Goal: Information Seeking & Learning: Learn about a topic

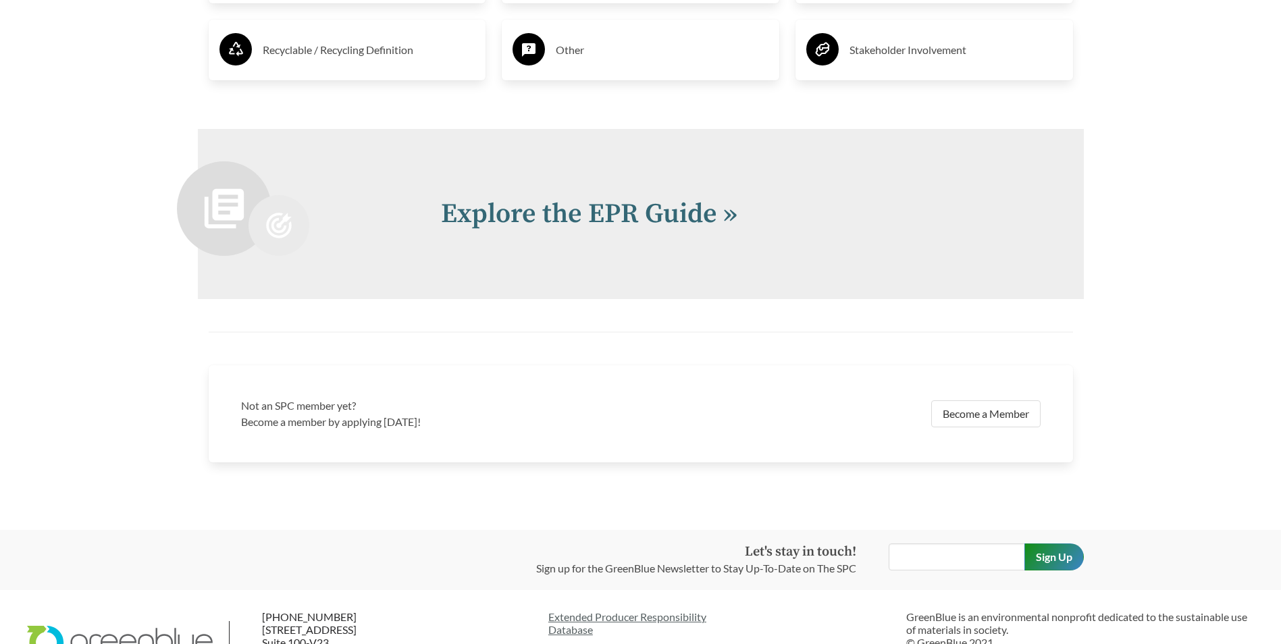
scroll to position [2903, 0]
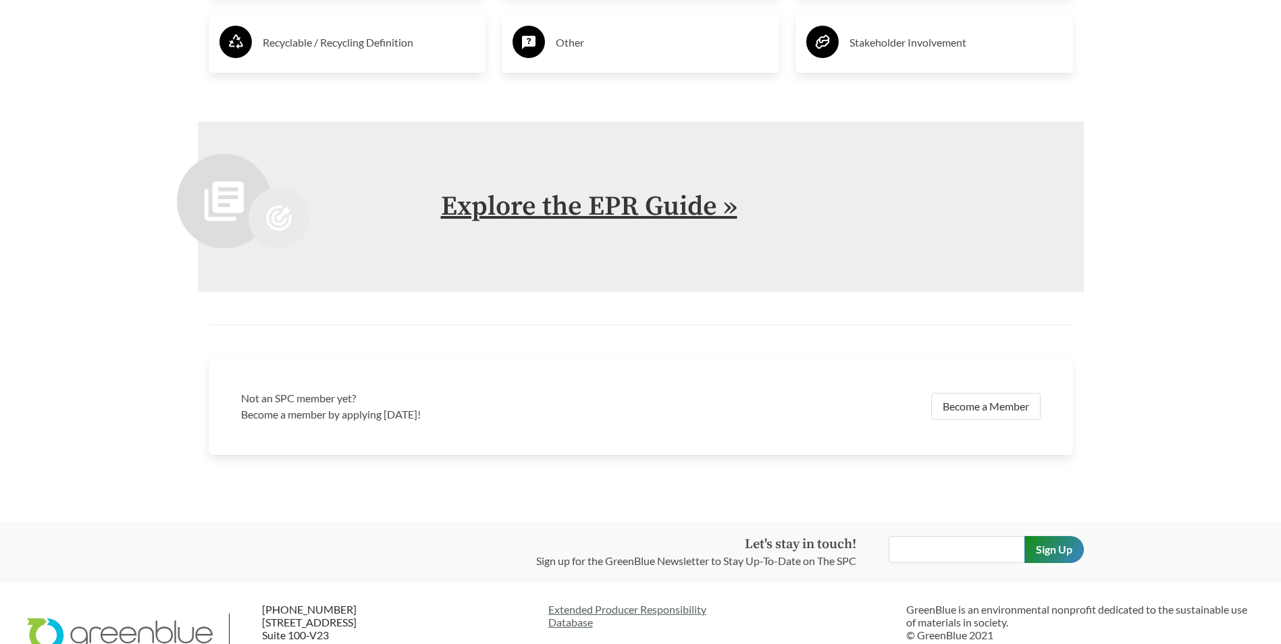
click at [591, 207] on link "Explore the EPR Guide »" at bounding box center [589, 207] width 296 height 34
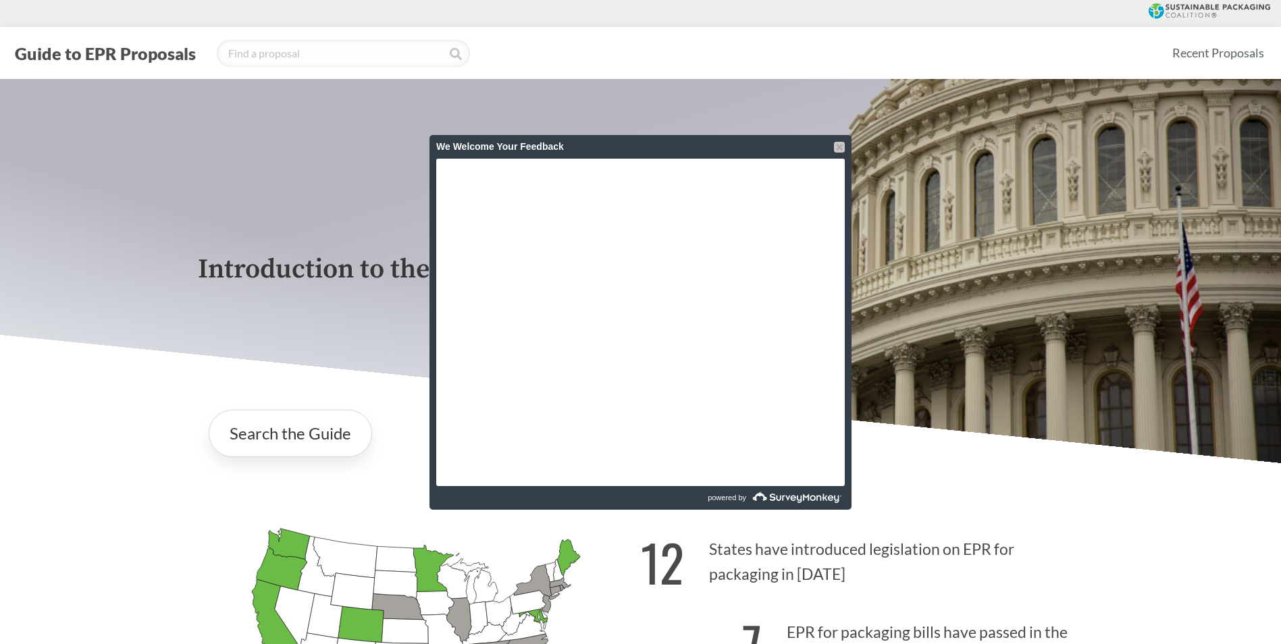
click at [838, 147] on div at bounding box center [839, 147] width 11 height 11
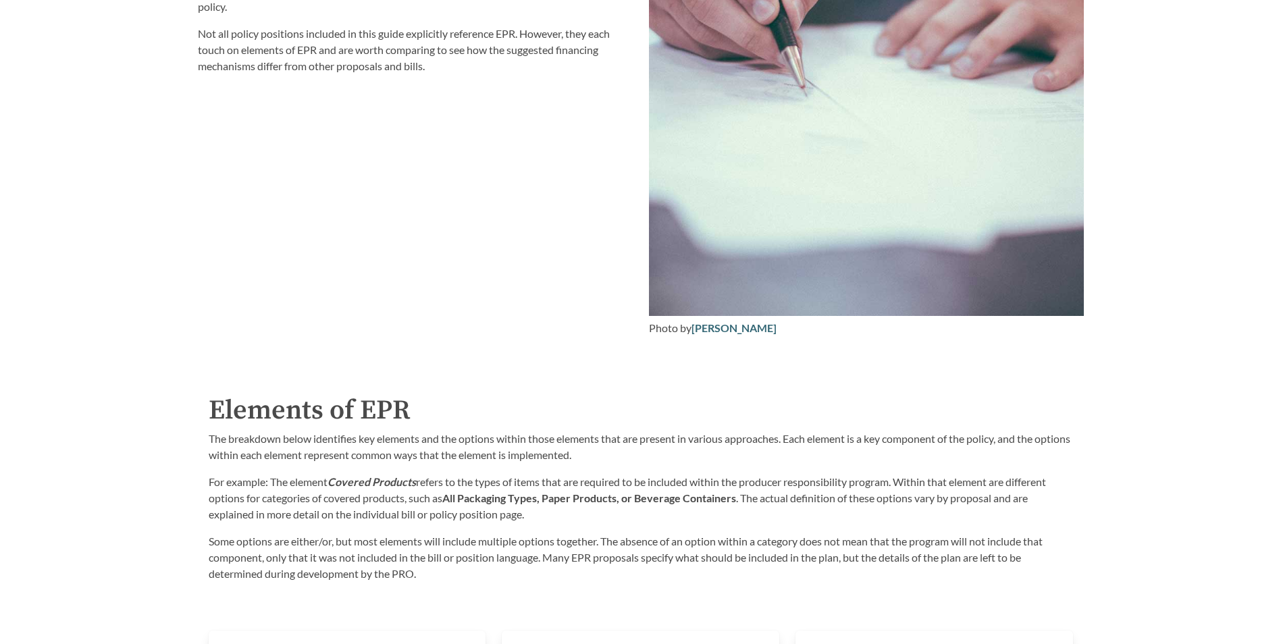
scroll to position [2430, 0]
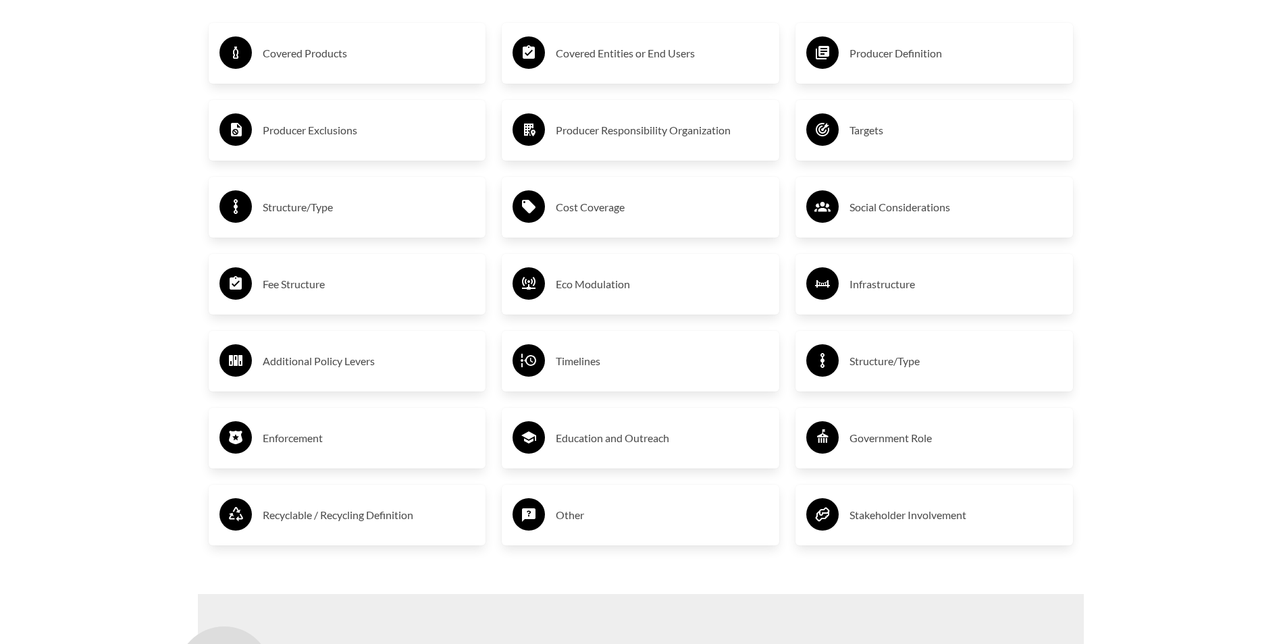
click at [568, 131] on h3 "Producer Responsibility Organization" at bounding box center [662, 130] width 213 height 22
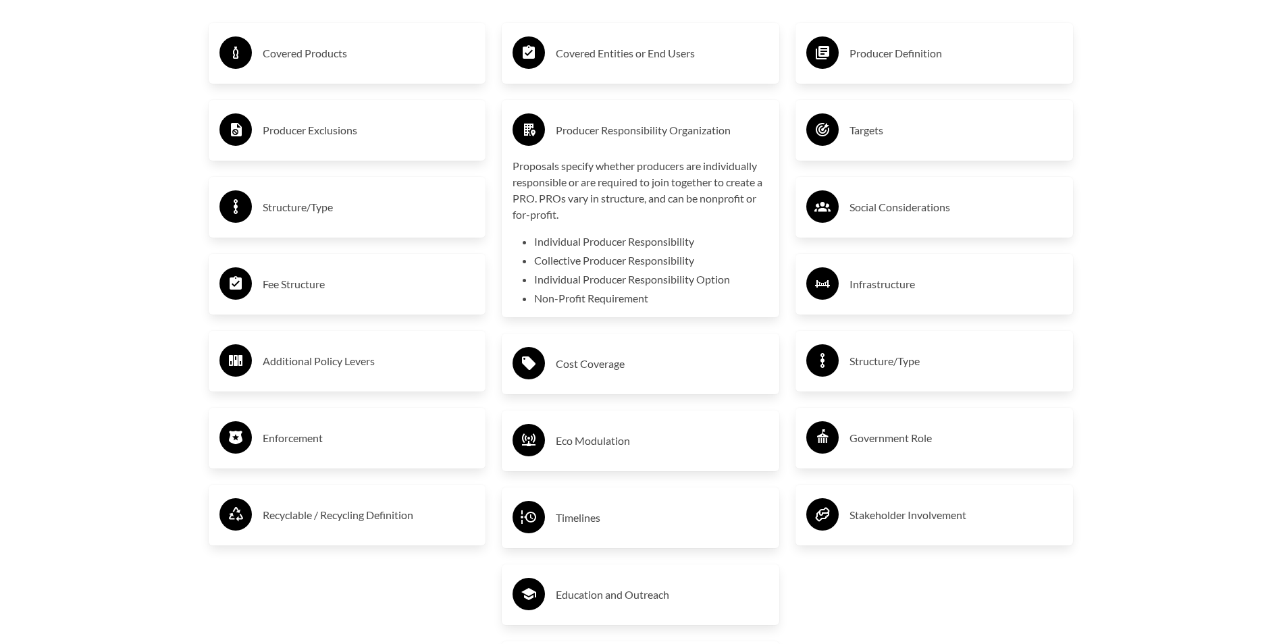
click at [608, 51] on h3 "Covered Entities or End Users" at bounding box center [662, 54] width 213 height 22
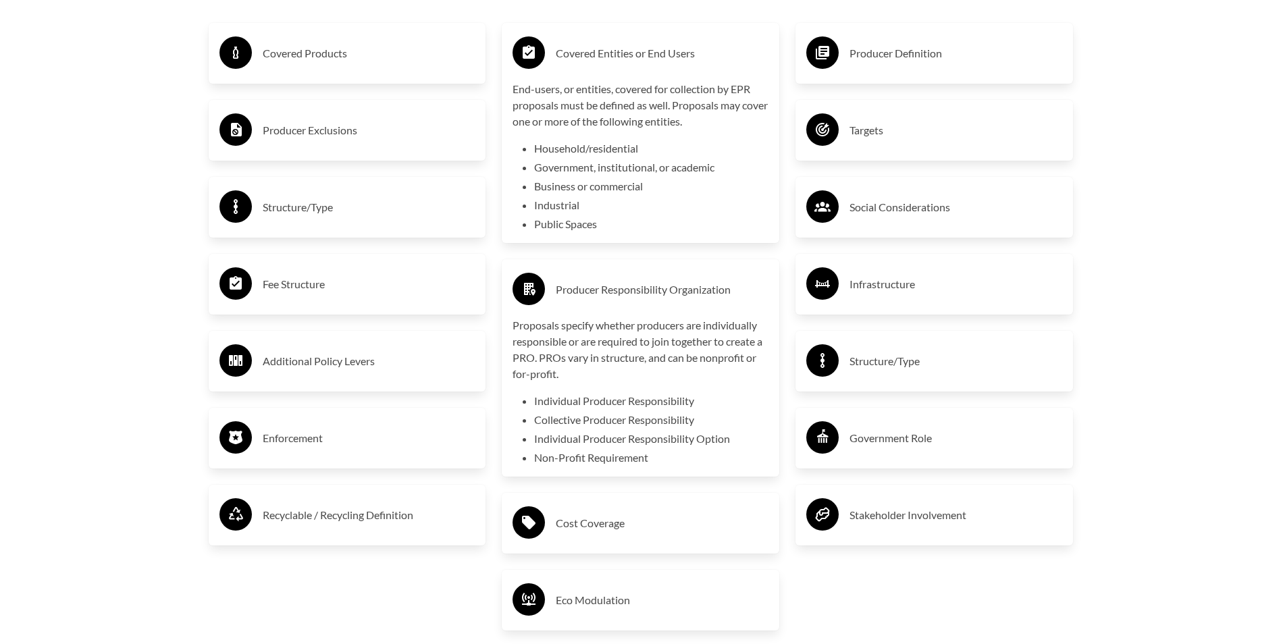
click at [605, 291] on h3 "Producer Responsibility Organization" at bounding box center [662, 290] width 213 height 22
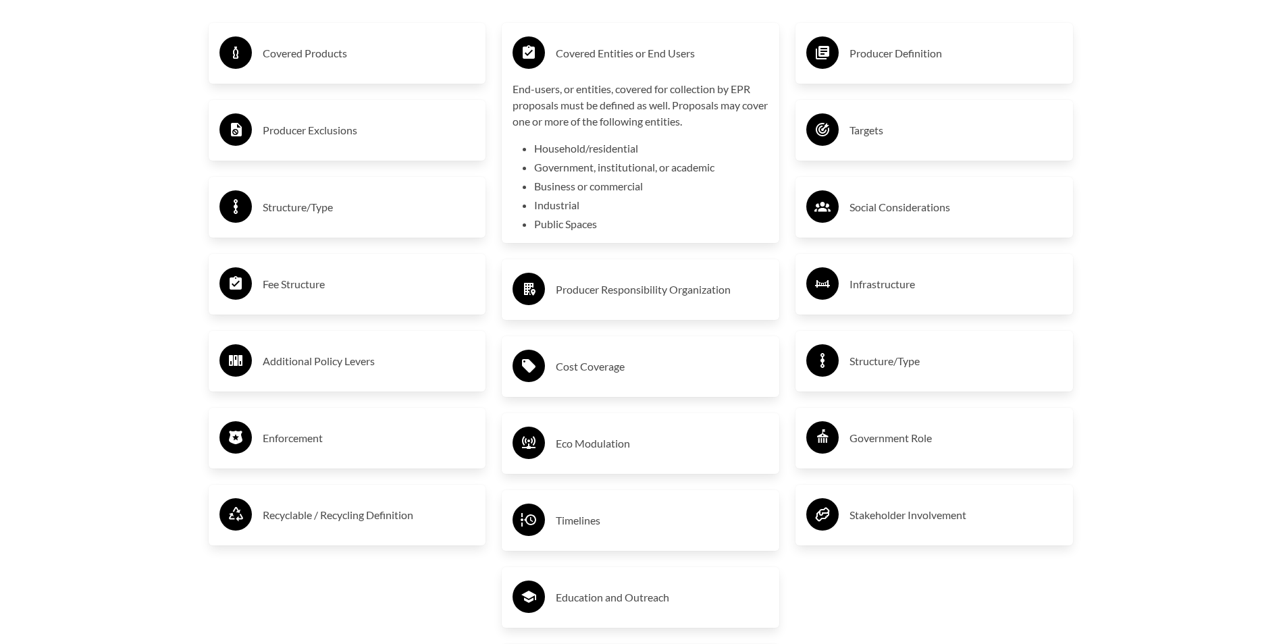
click at [599, 59] on h3 "Covered Entities or End Users" at bounding box center [662, 54] width 213 height 22
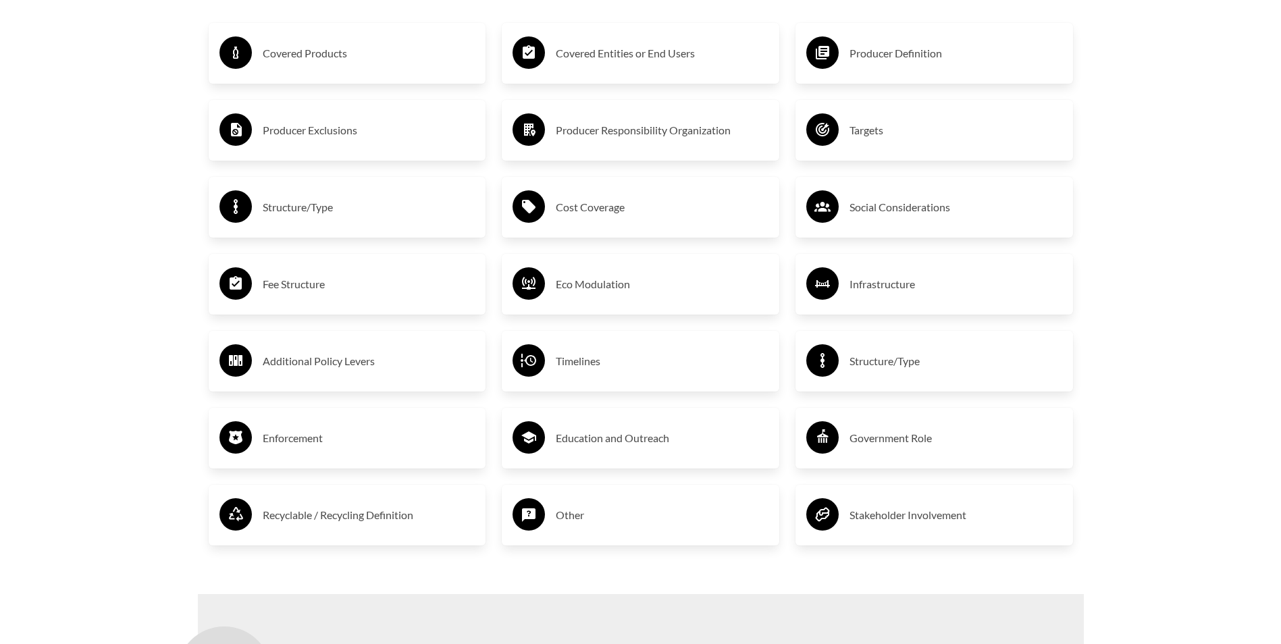
click at [298, 439] on h3 "Enforcement" at bounding box center [369, 438] width 213 height 22
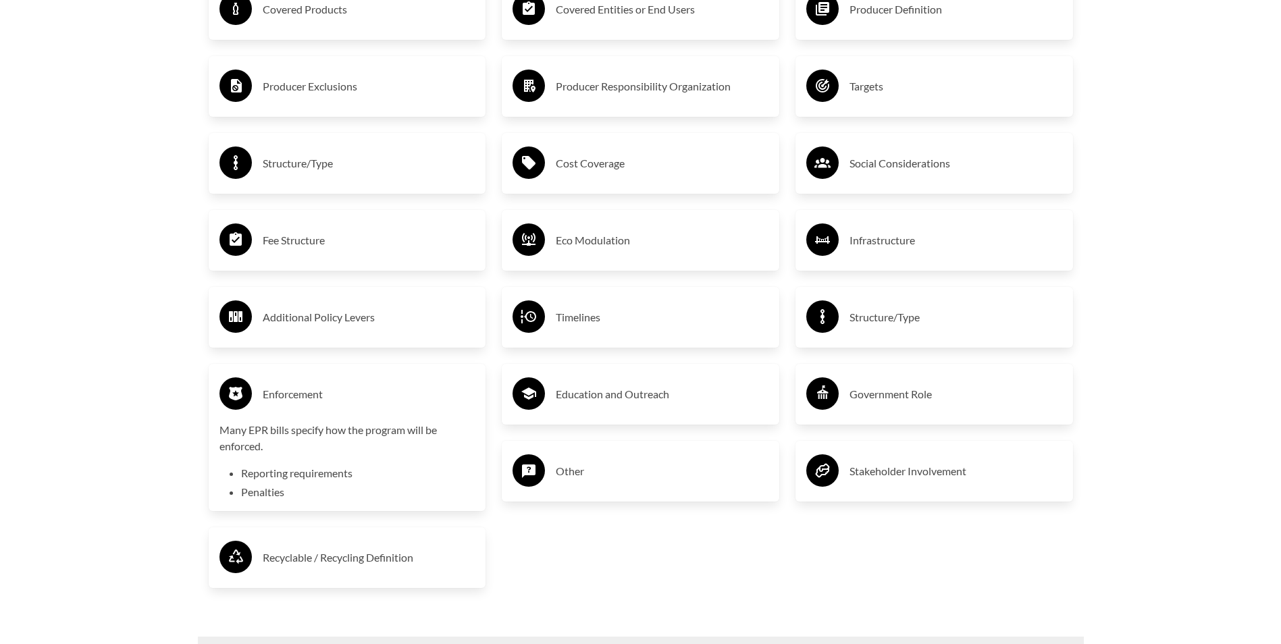
scroll to position [2498, 0]
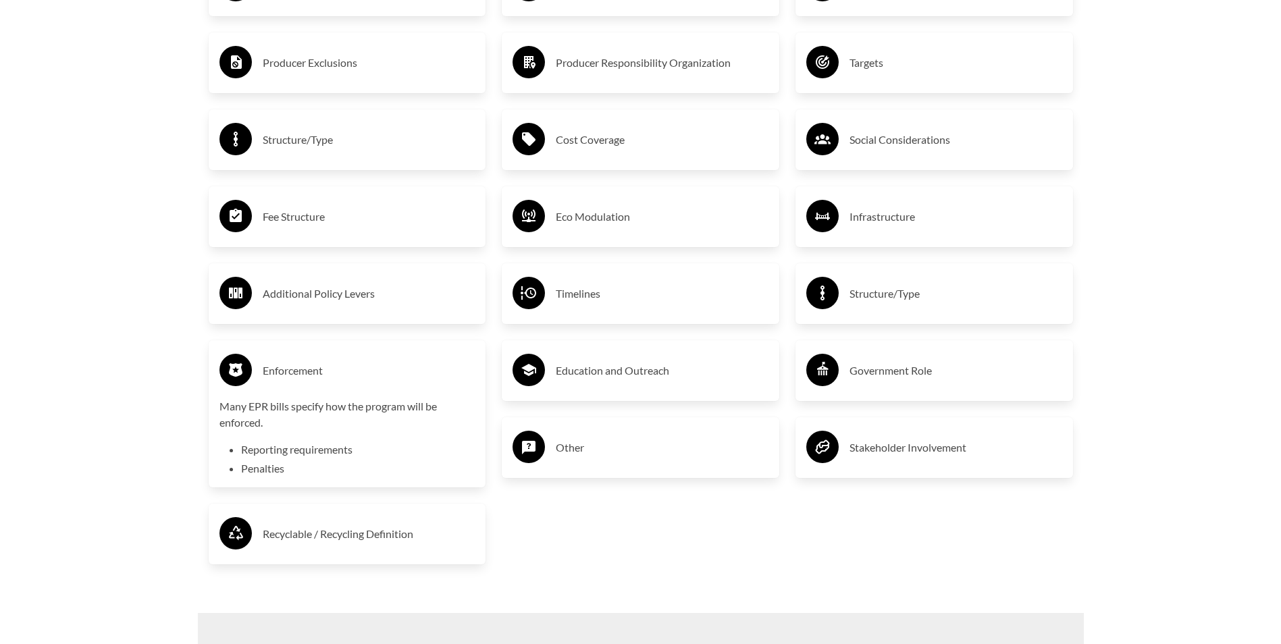
click at [292, 374] on h3 "Enforcement" at bounding box center [369, 371] width 213 height 22
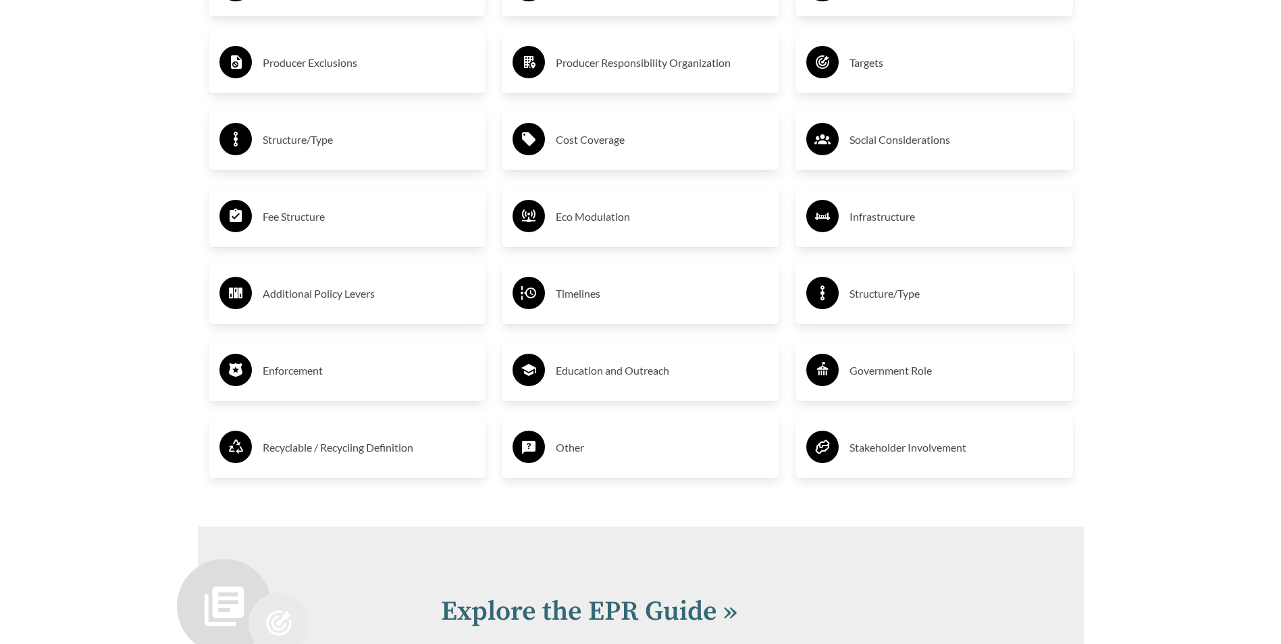
click at [304, 219] on h3 "Fee Structure" at bounding box center [369, 217] width 213 height 22
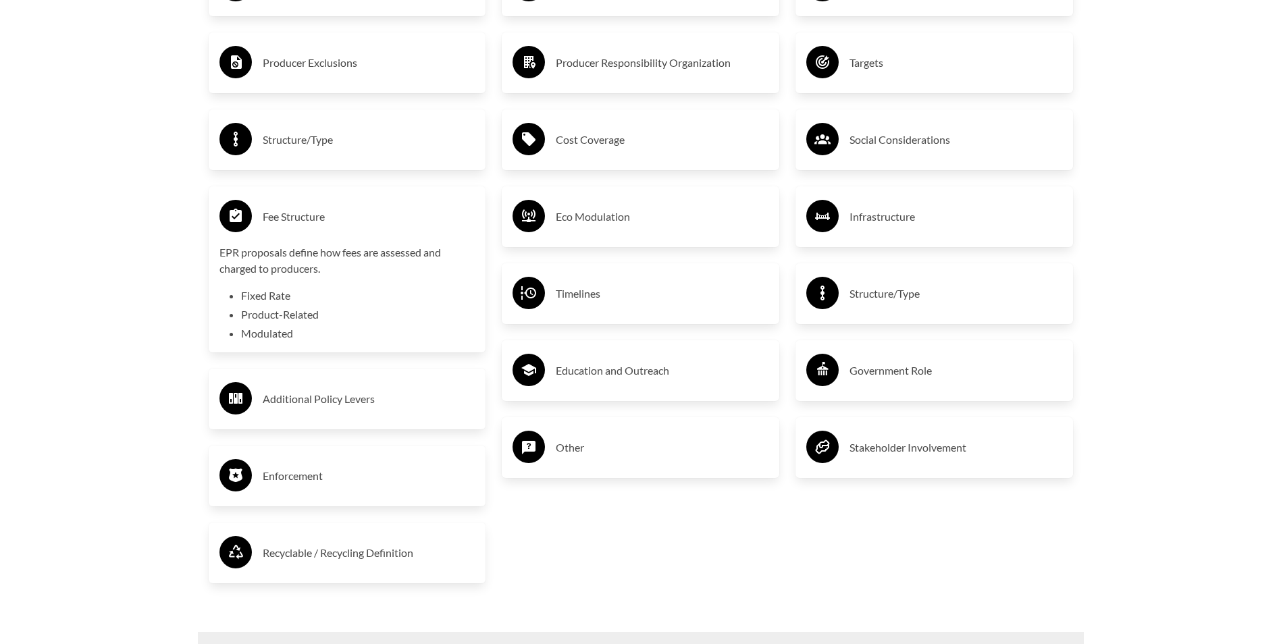
click at [304, 219] on h3 "Fee Structure" at bounding box center [369, 217] width 213 height 22
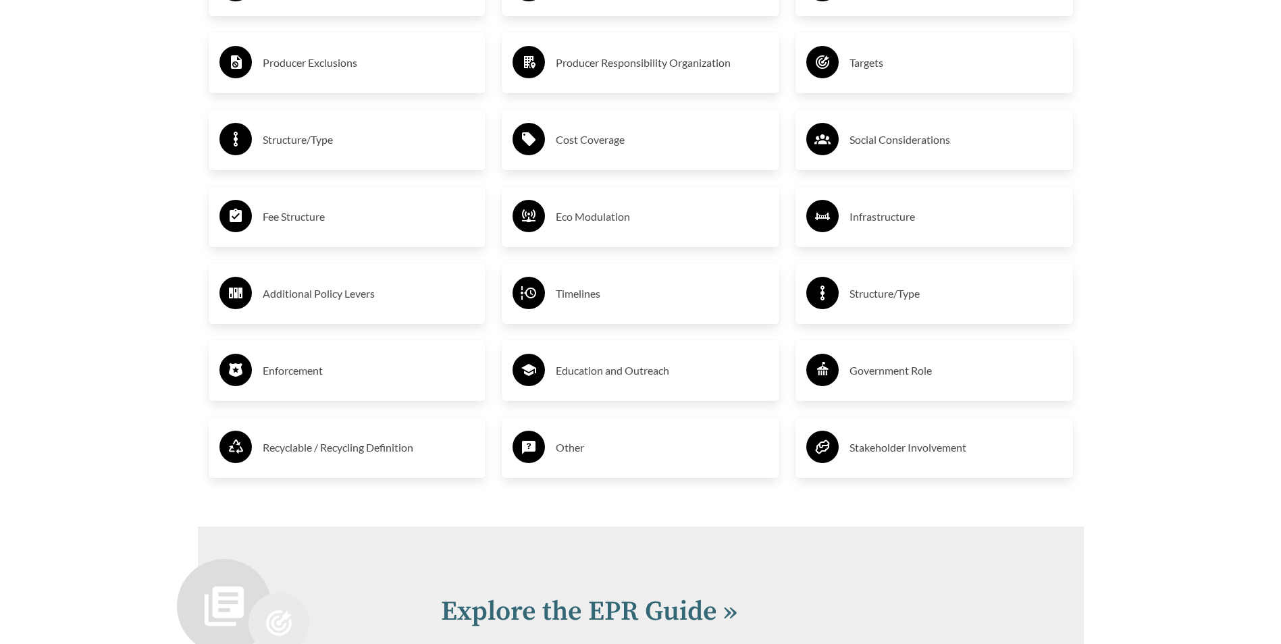
scroll to position [2430, 0]
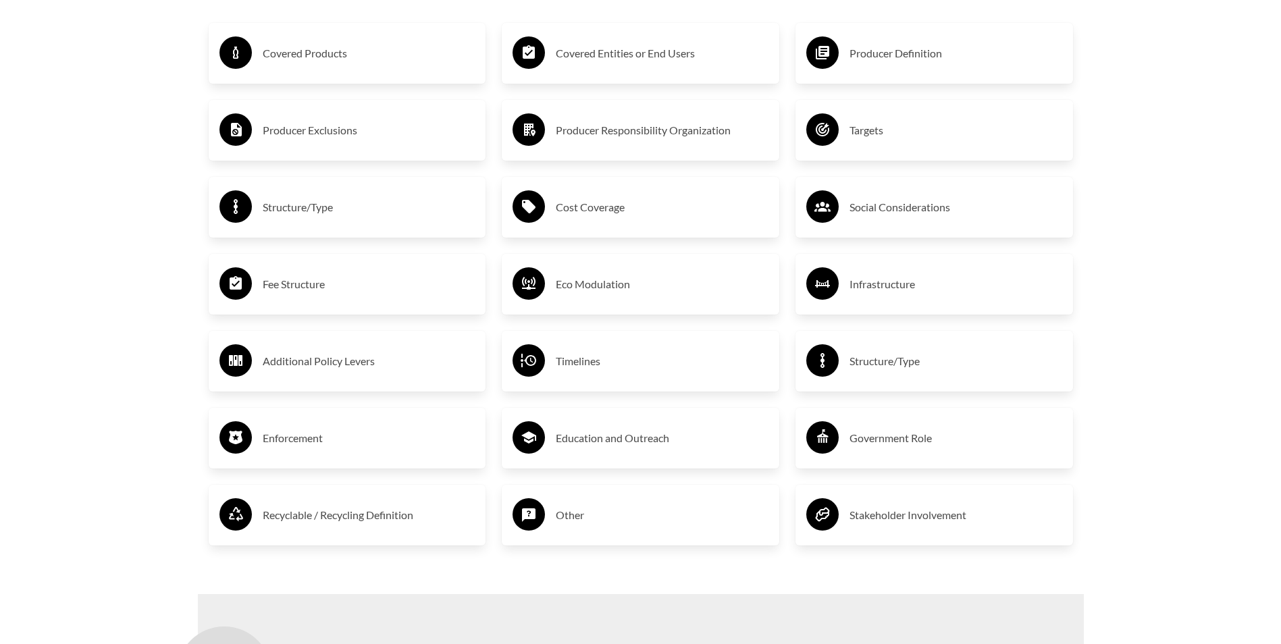
click at [308, 205] on h3 "Structure/Type" at bounding box center [369, 207] width 213 height 22
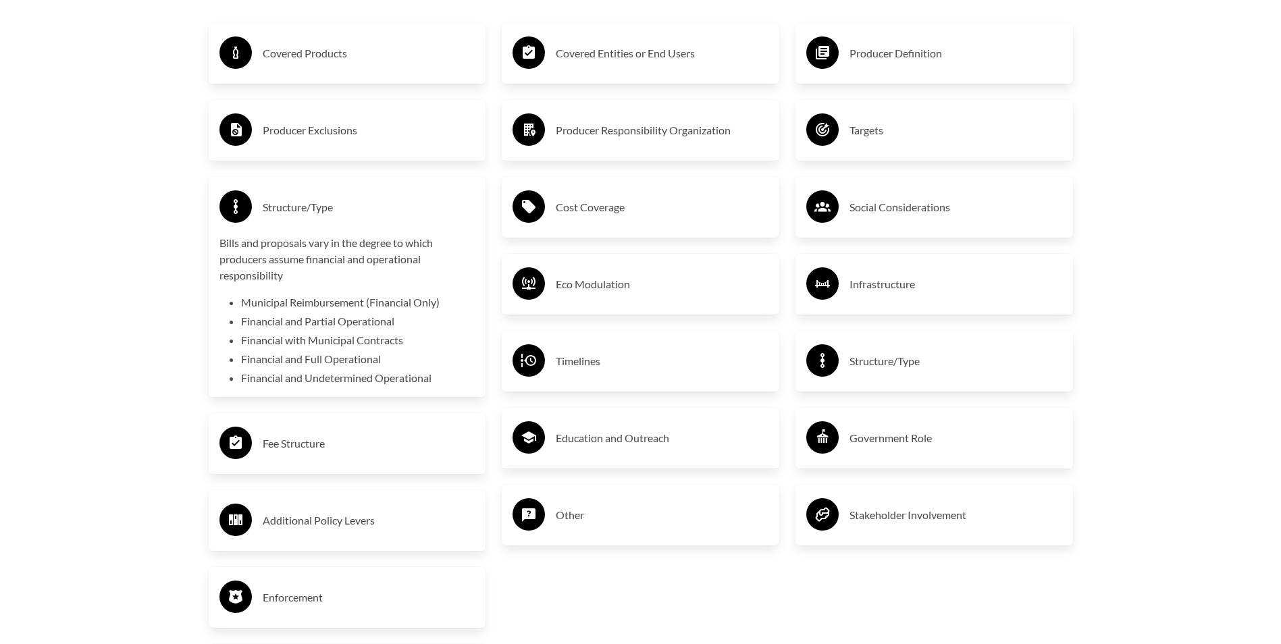
click at [308, 206] on h3 "Structure/Type" at bounding box center [369, 207] width 213 height 22
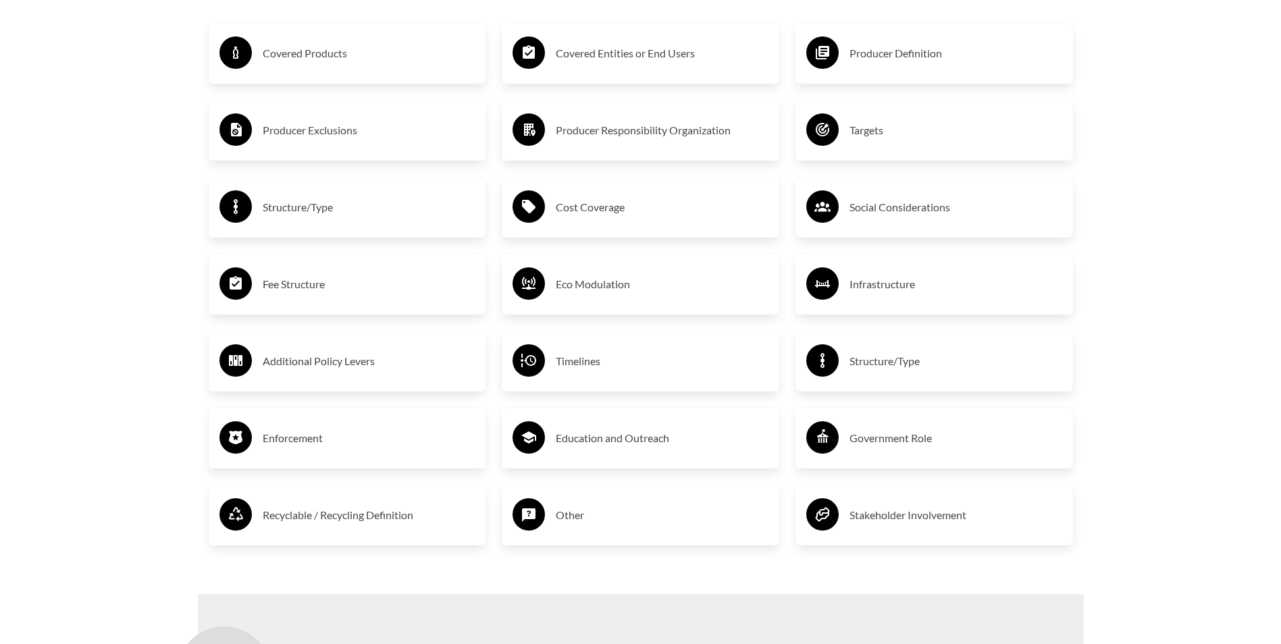
click at [303, 131] on h3 "Producer Exclusions" at bounding box center [369, 130] width 213 height 22
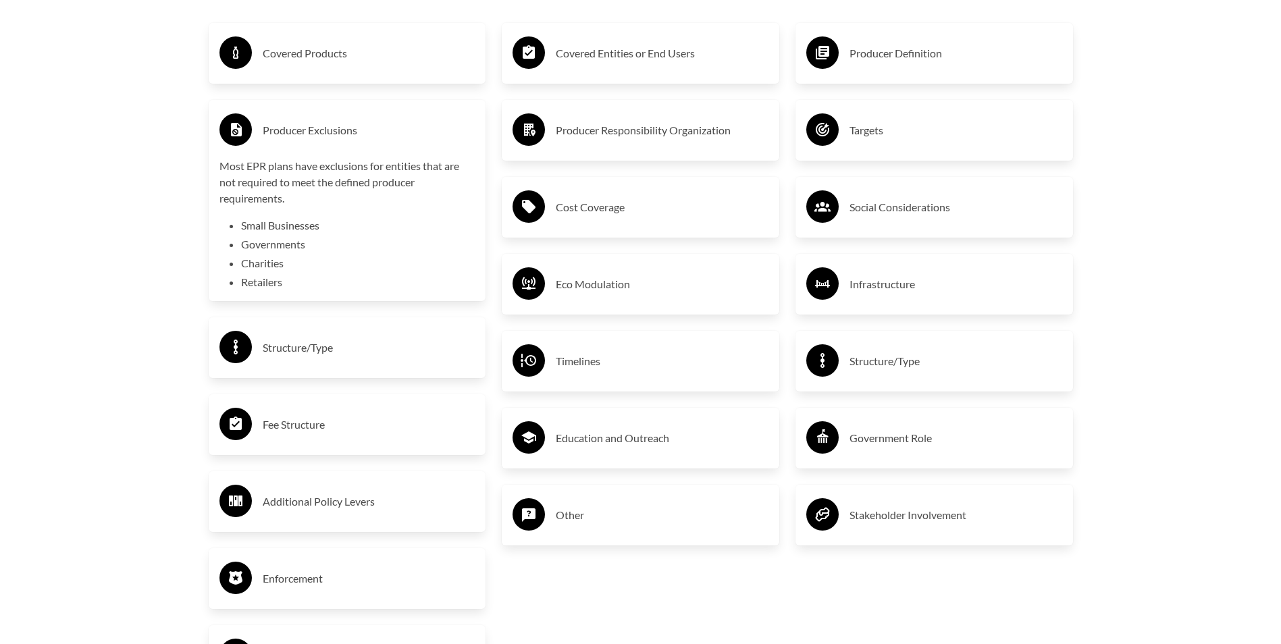
click at [306, 132] on h3 "Producer Exclusions" at bounding box center [369, 130] width 213 height 22
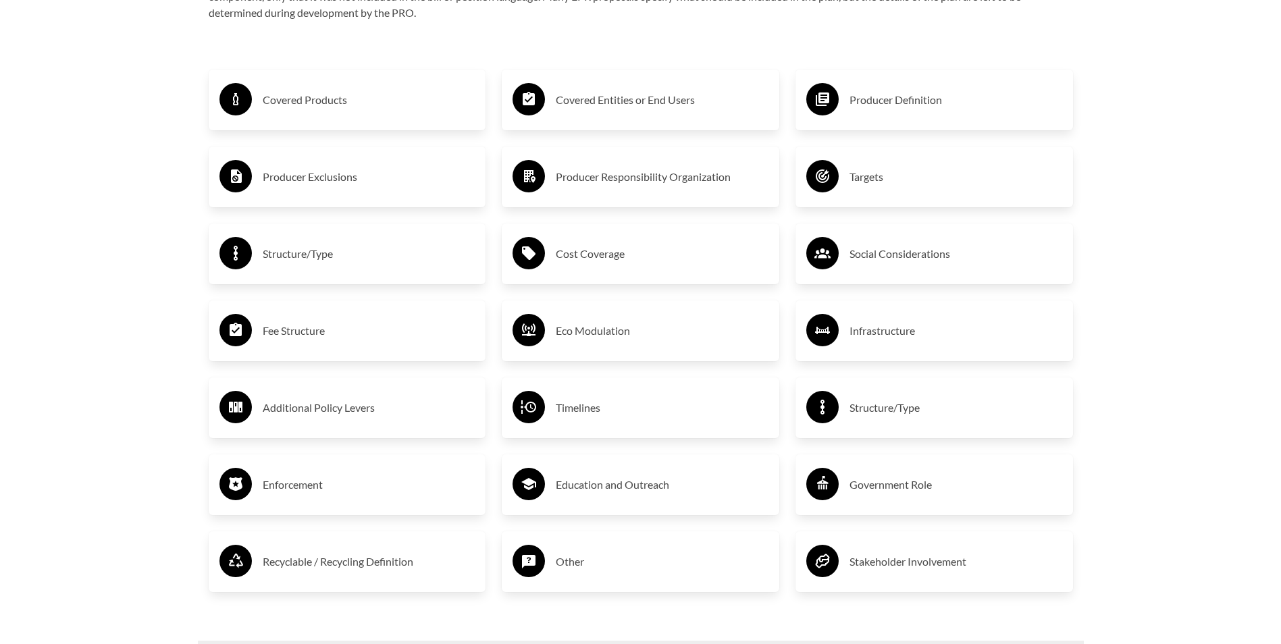
scroll to position [2363, 0]
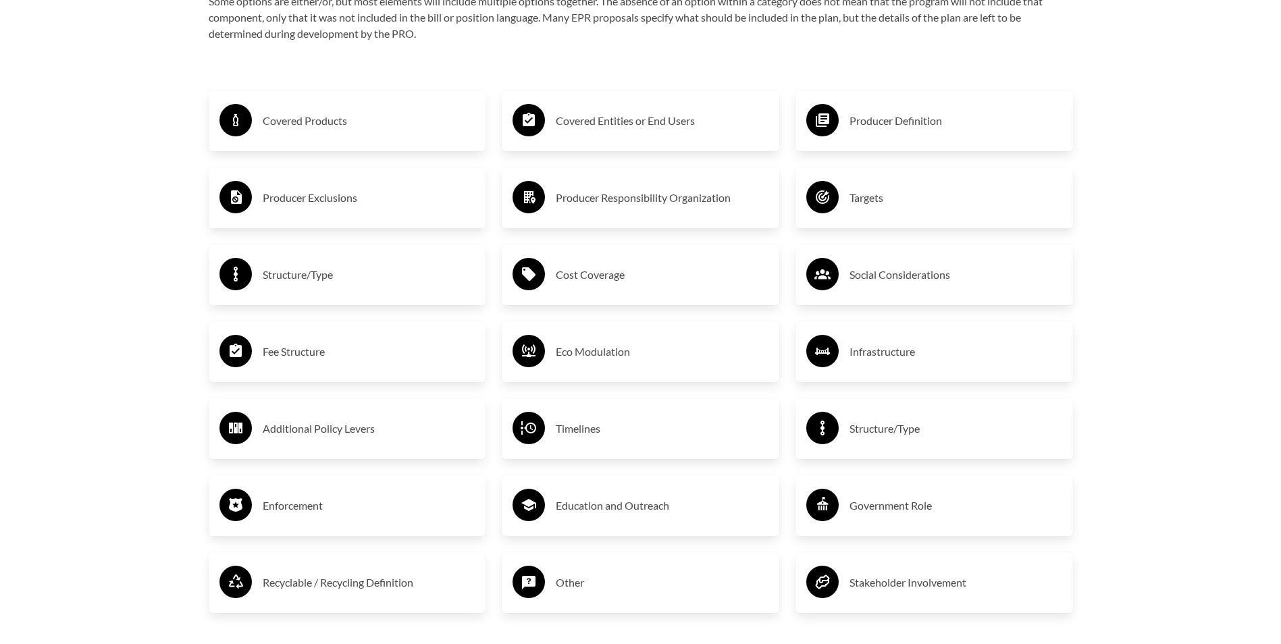
click at [306, 132] on h3 "Covered Products" at bounding box center [369, 121] width 213 height 22
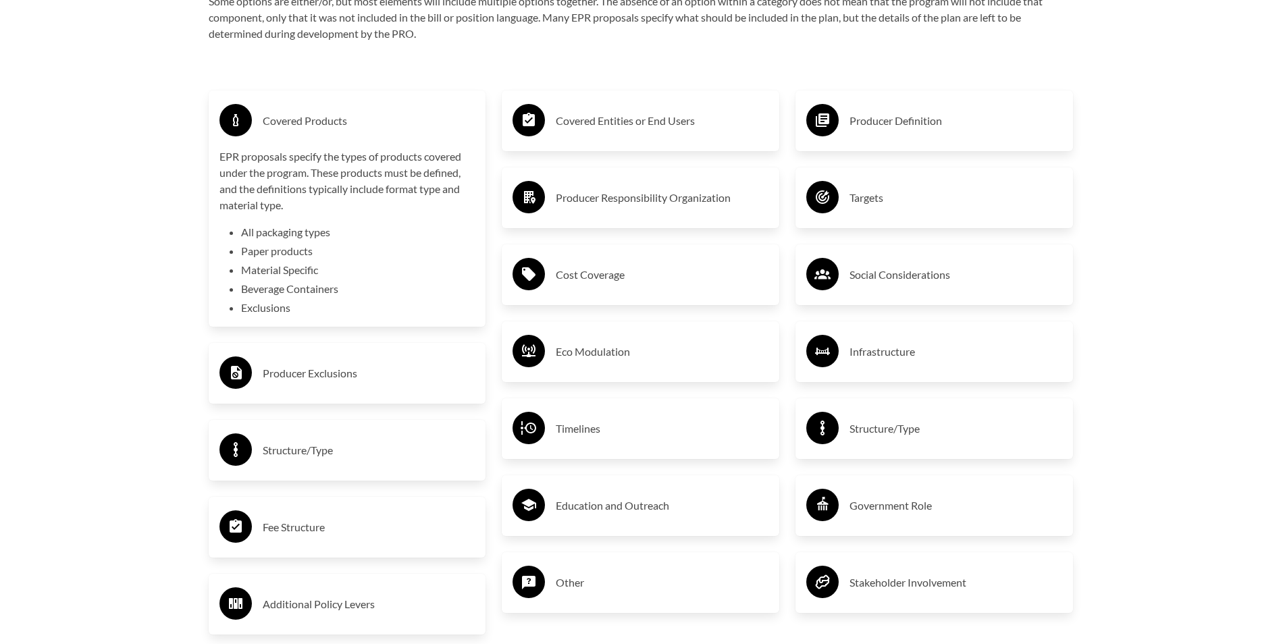
click at [311, 125] on h3 "Covered Products" at bounding box center [369, 121] width 213 height 22
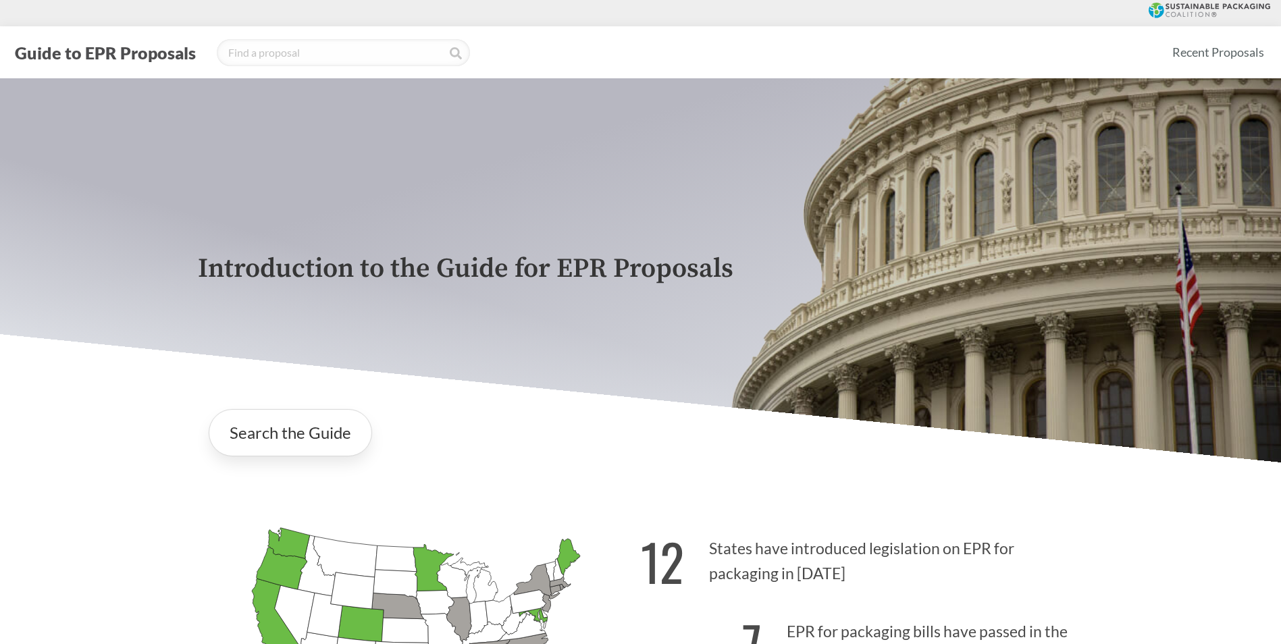
scroll to position [0, 0]
